Goal: Information Seeking & Learning: Find contact information

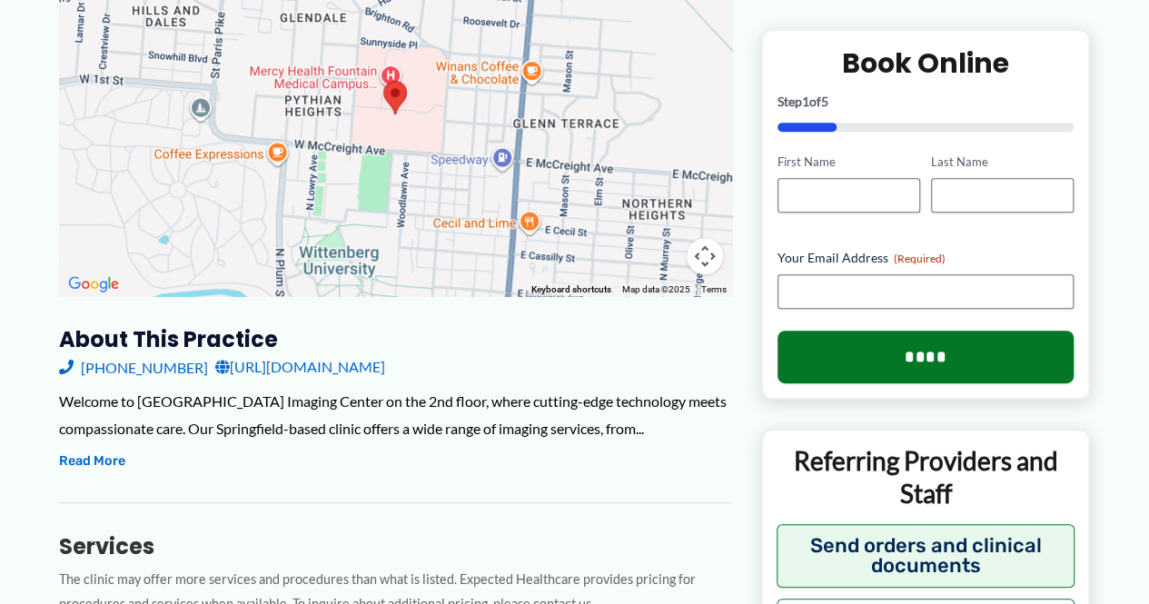
scroll to position [375, 0]
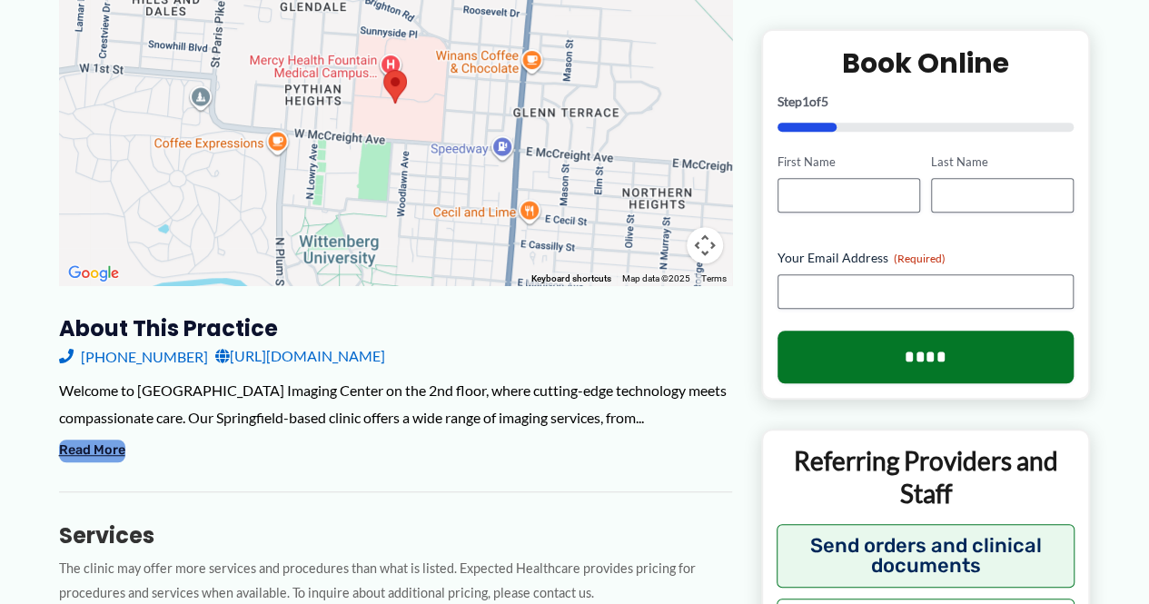
click at [107, 461] on button "Read More" at bounding box center [92, 450] width 66 height 22
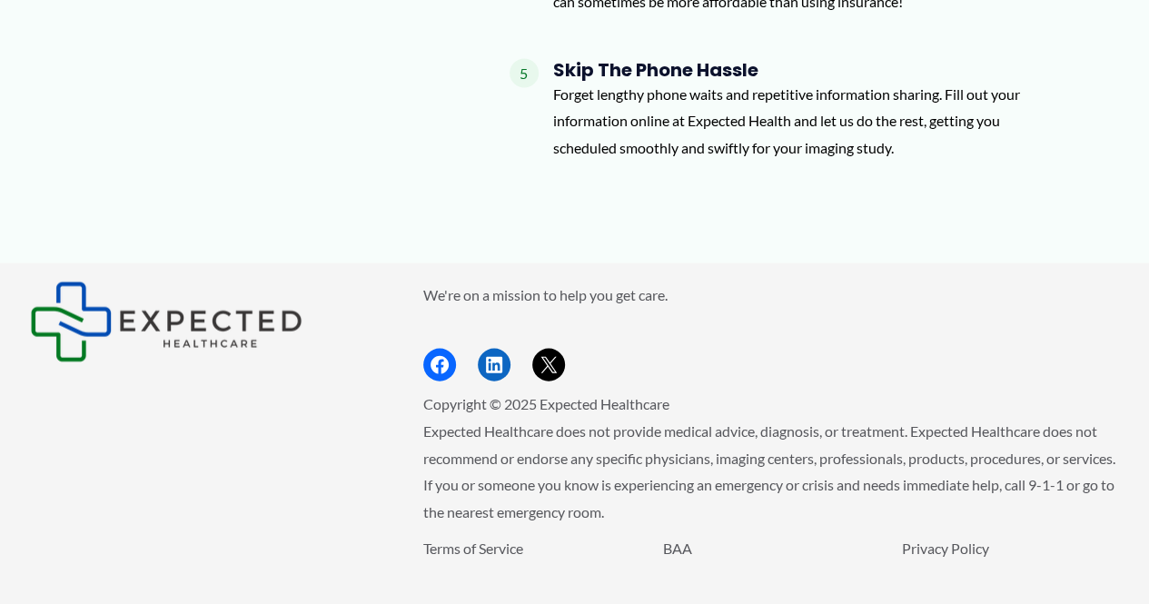
scroll to position [1802, 0]
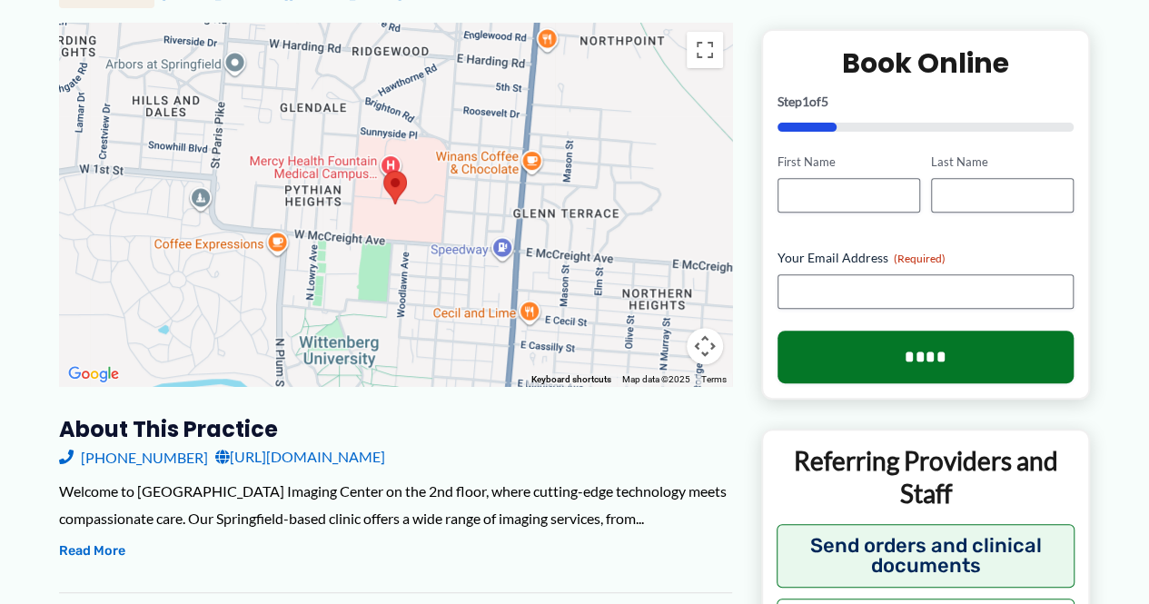
scroll to position [275, 0]
click at [385, 455] on link "[URL][DOMAIN_NAME]" at bounding box center [300, 455] width 170 height 27
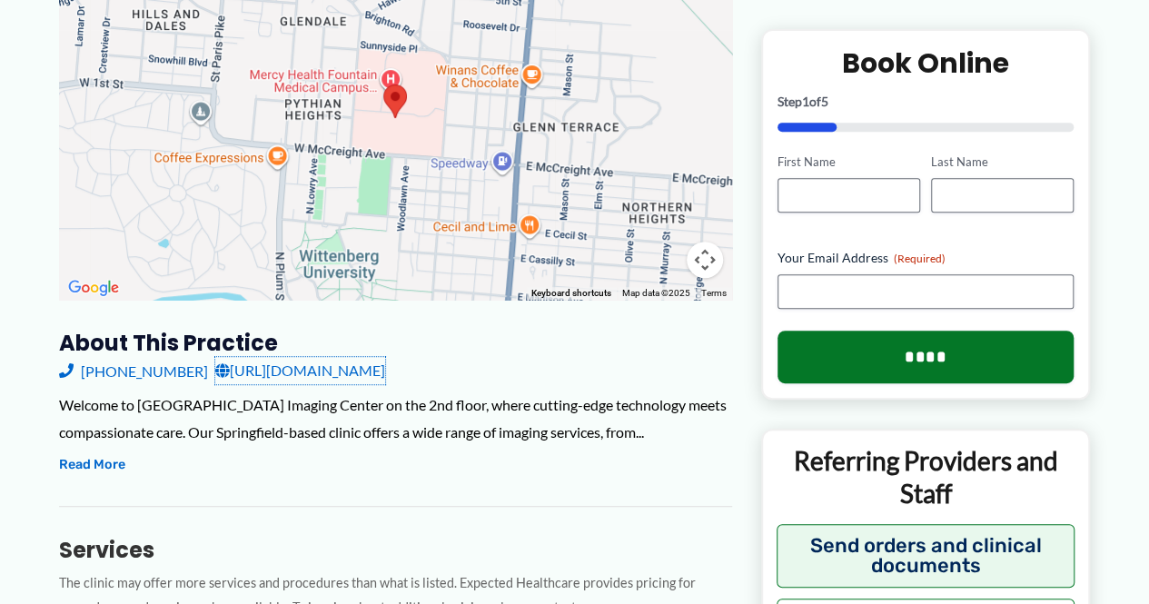
scroll to position [362, 0]
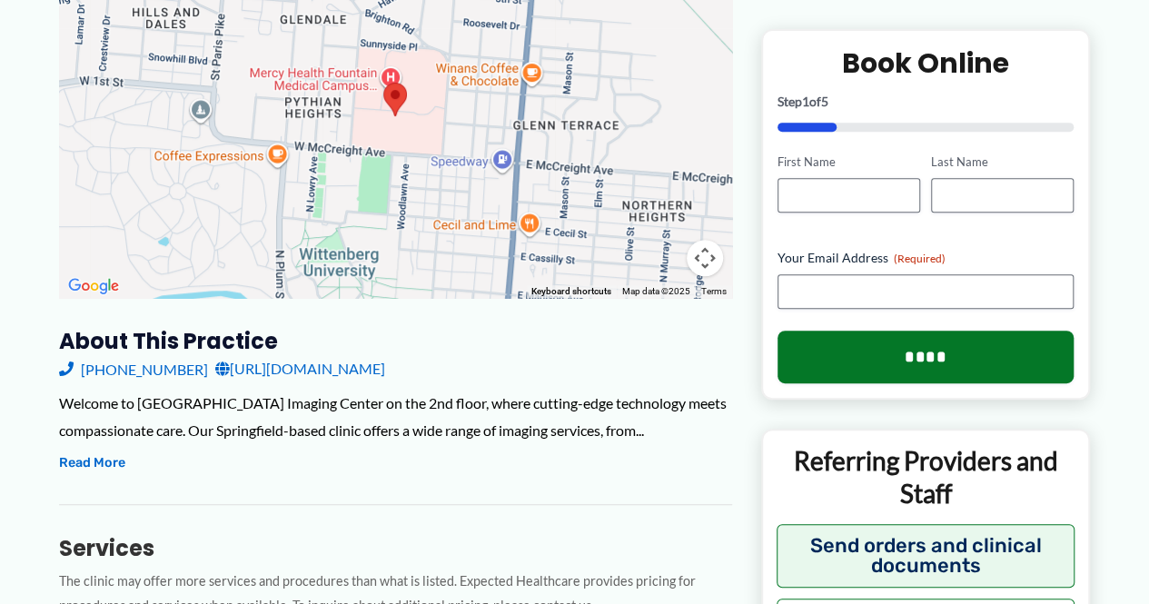
click at [110, 475] on div "Welcome to Mercy Health Fountain Medical Campus Imaging Center on the 2nd floor…" at bounding box center [395, 432] width 673 height 85
click at [113, 474] on button "Read More" at bounding box center [92, 463] width 66 height 22
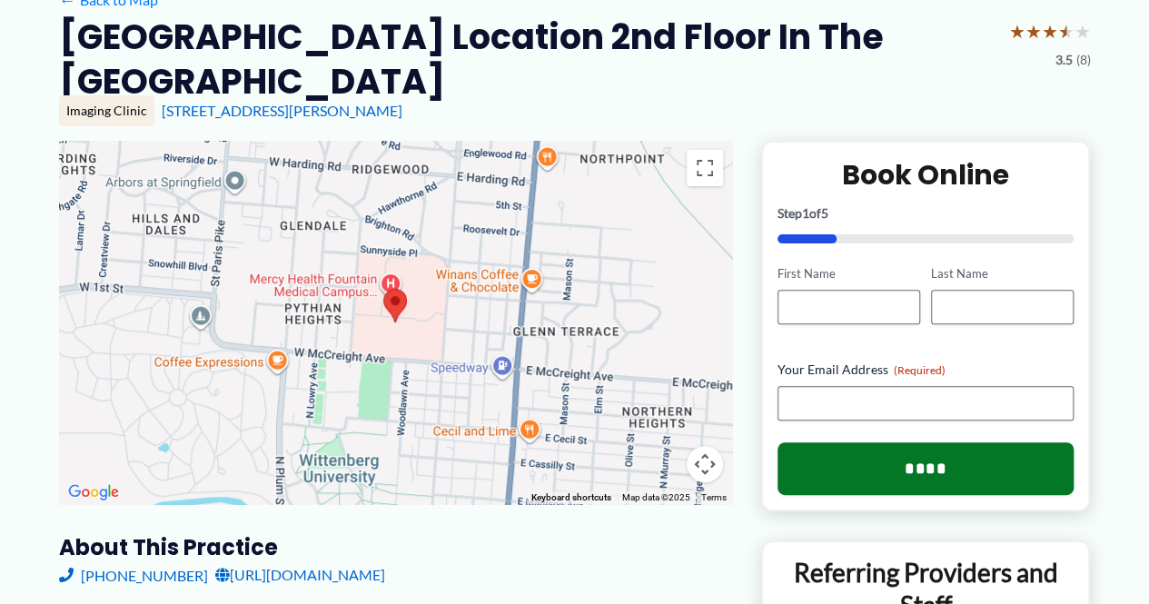
scroll to position [0, 0]
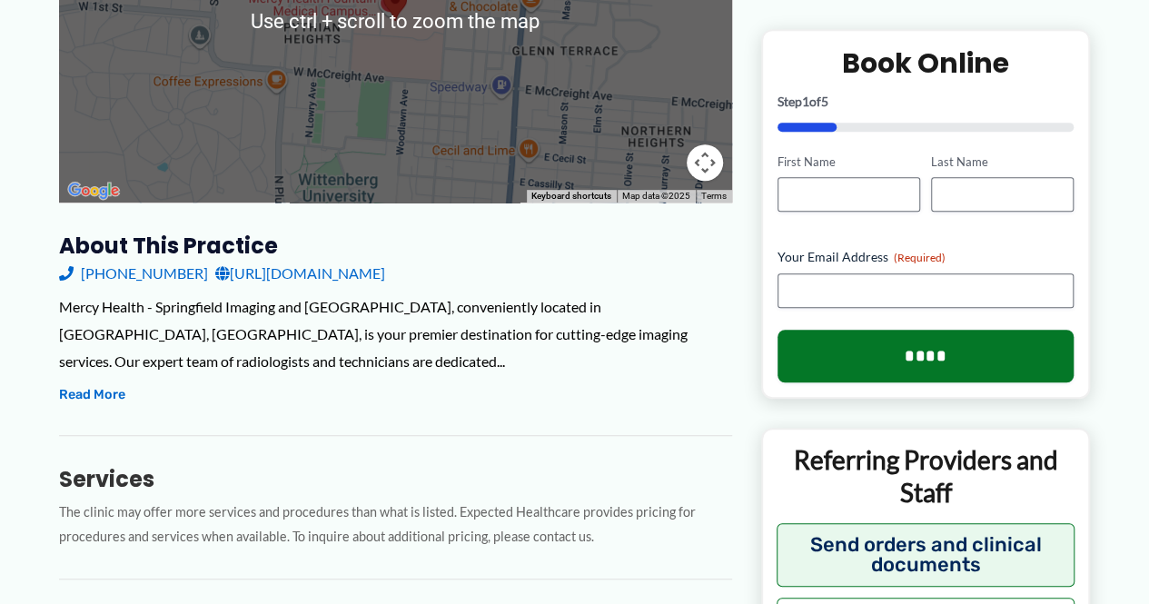
scroll to position [427, 0]
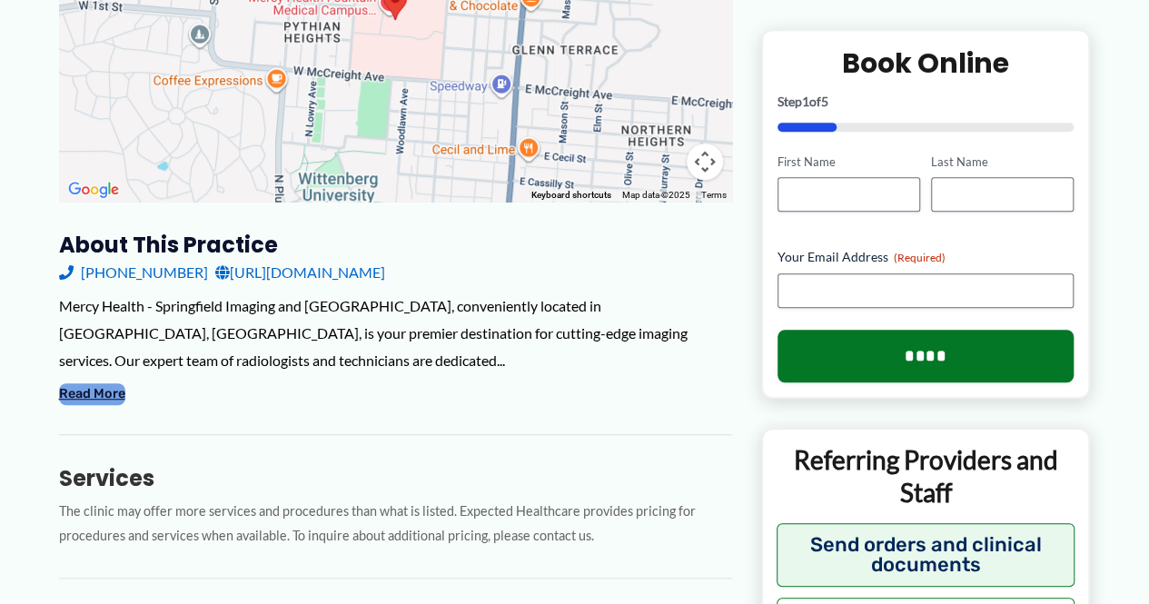
click at [98, 393] on button "Read More" at bounding box center [92, 394] width 66 height 22
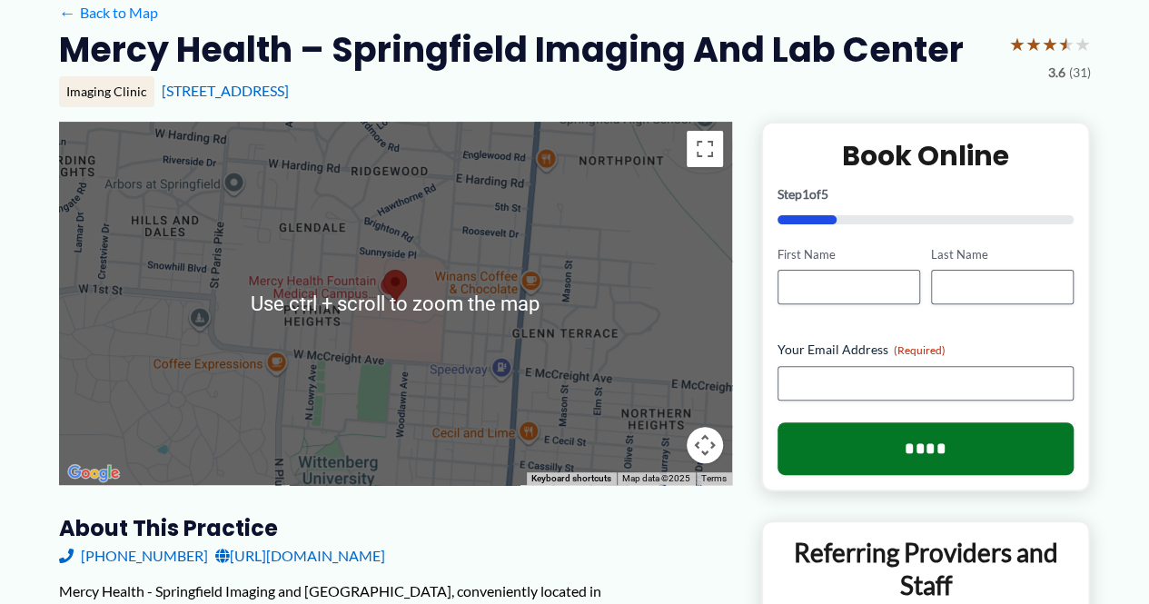
scroll to position [229, 0]
